Goal: Transaction & Acquisition: Purchase product/service

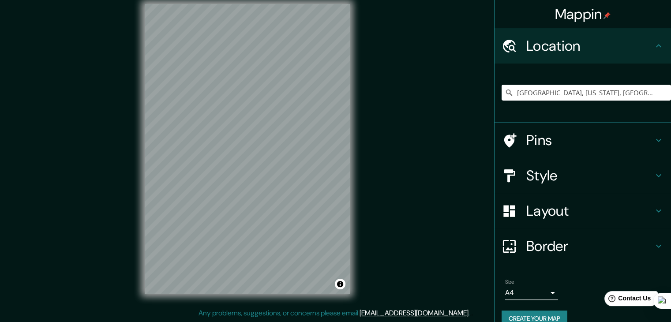
click at [550, 314] on button "Create your map" at bounding box center [535, 319] width 66 height 16
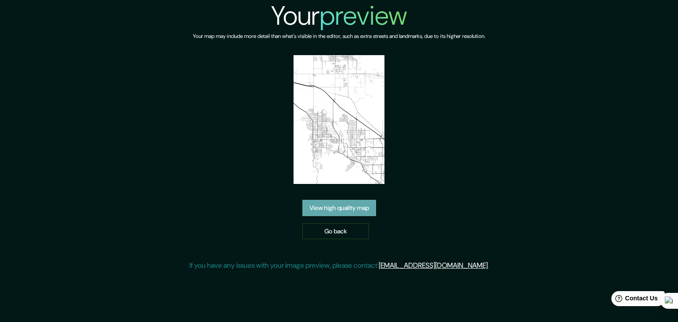
click at [364, 200] on link "View high quality map" at bounding box center [339, 208] width 74 height 16
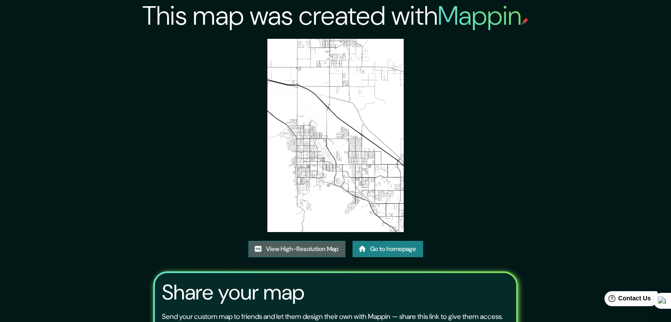
click at [297, 248] on link "View High-Resolution Map" at bounding box center [296, 249] width 97 height 16
click at [310, 254] on link "View High-Resolution Map" at bounding box center [296, 249] width 97 height 16
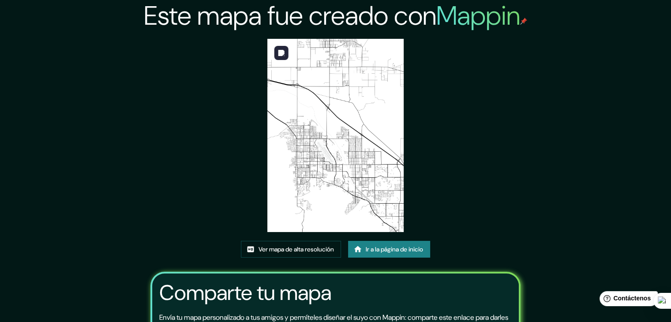
click at [336, 118] on img at bounding box center [335, 135] width 137 height 193
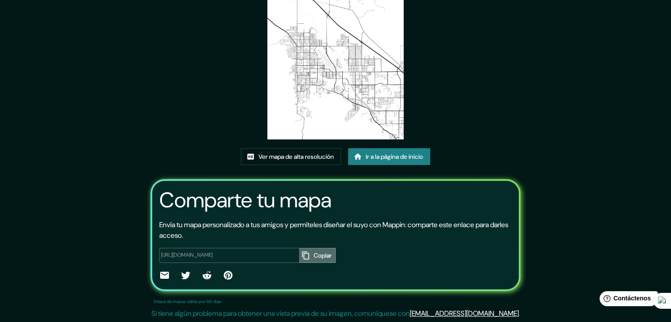
click at [314, 259] on font "Copiar" at bounding box center [323, 255] width 18 height 11
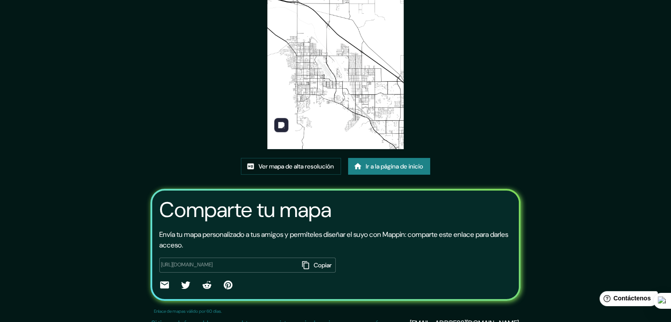
scroll to position [0, 0]
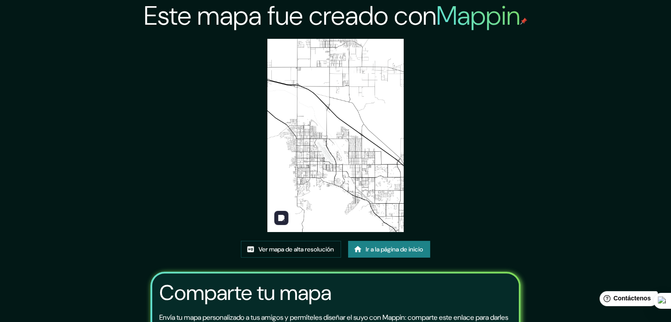
click at [336, 124] on img at bounding box center [335, 135] width 137 height 193
click at [493, 22] on font "Mappin" at bounding box center [478, 15] width 84 height 35
click at [372, 133] on img at bounding box center [335, 135] width 137 height 193
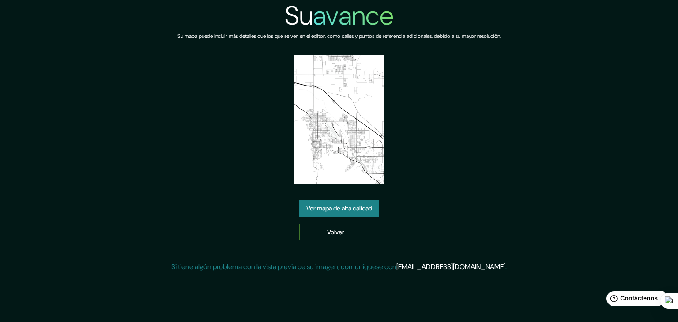
click at [331, 228] on font "Volver" at bounding box center [335, 232] width 17 height 8
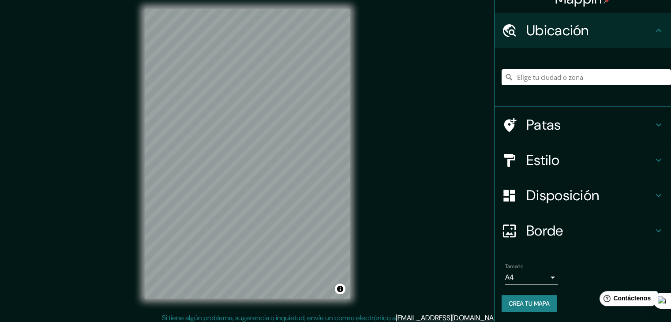
scroll to position [10, 0]
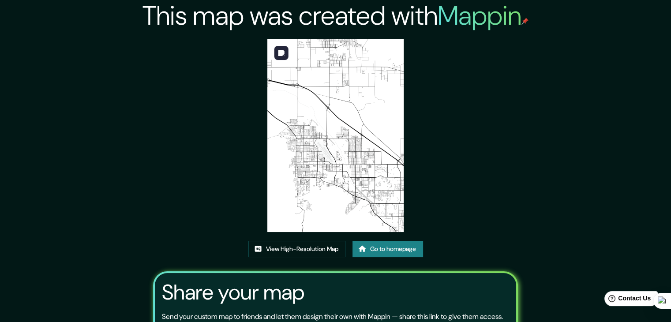
click at [320, 123] on img at bounding box center [335, 135] width 137 height 193
